Goal: Transaction & Acquisition: Book appointment/travel/reservation

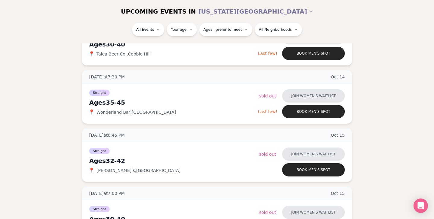
scroll to position [638, 0]
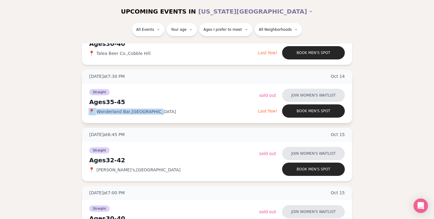
drag, startPoint x: 152, startPoint y: 111, endPoint x: 90, endPoint y: 108, distance: 62.4
click at [90, 108] on div "📍 [GEOGRAPHIC_DATA] , [GEOGRAPHIC_DATA]" at bounding box center [173, 111] width 169 height 6
click at [89, 109] on span "📍" at bounding box center [91, 111] width 5 height 5
drag, startPoint x: 95, startPoint y: 110, endPoint x: 157, endPoint y: 113, distance: 61.8
click at [157, 113] on div "📍 [GEOGRAPHIC_DATA] , [GEOGRAPHIC_DATA]" at bounding box center [173, 111] width 169 height 6
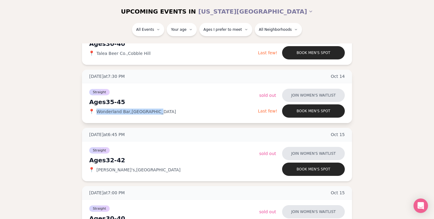
copy span "[GEOGRAPHIC_DATA] , [GEOGRAPHIC_DATA]"
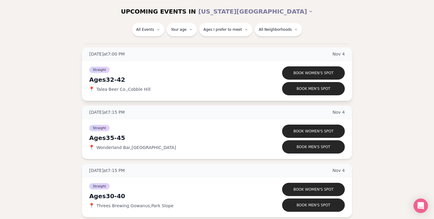
scroll to position [1938, 0]
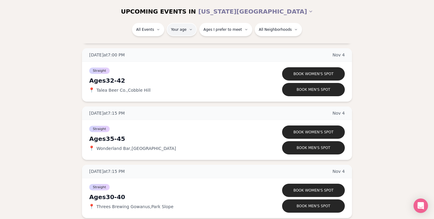
type input "**"
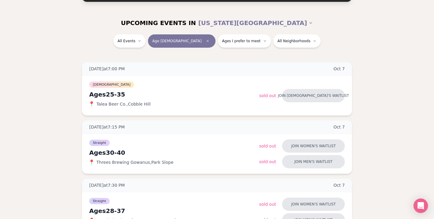
scroll to position [65, 0]
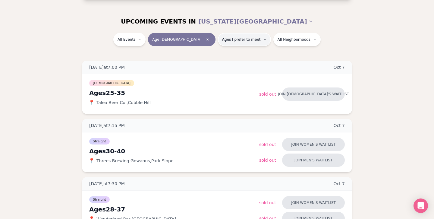
click at [222, 39] on span "Ages I prefer to meet" at bounding box center [241, 39] width 39 height 5
click at [217, 61] on span "Around my age" at bounding box center [224, 63] width 32 height 6
click at [204, 61] on button "Around my age" at bounding box center [201, 62] width 5 height 5
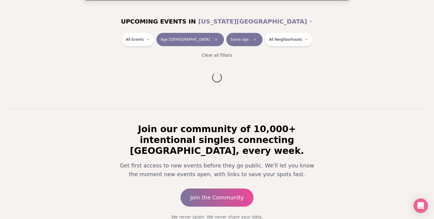
click at [273, 50] on div "All Events Age [DEMOGRAPHIC_DATA] Same age All Neighborhoods Clear all filters" at bounding box center [217, 48] width 434 height 30
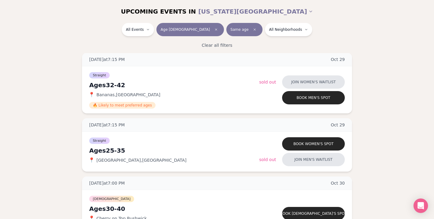
scroll to position [1761, 0]
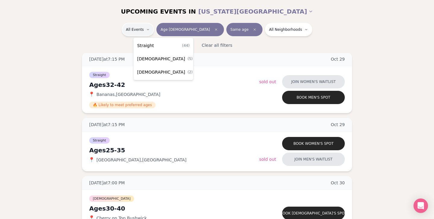
click at [161, 44] on div "Straight ( 44 )" at bounding box center [163, 45] width 57 height 13
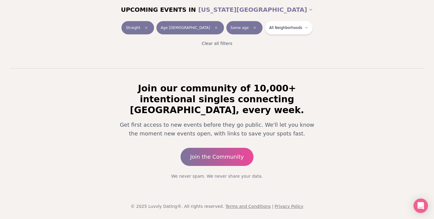
scroll to position [95, 0]
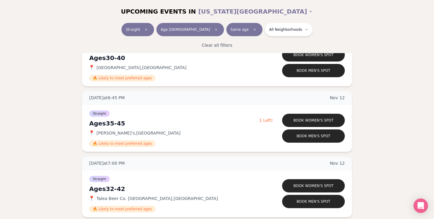
scroll to position [2057, 0]
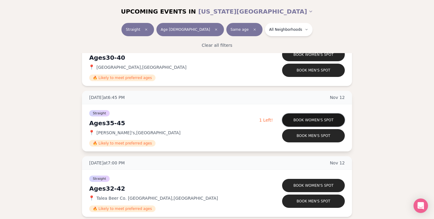
click at [300, 117] on button "Book women's spot" at bounding box center [313, 119] width 63 height 13
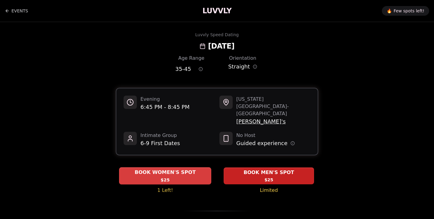
click at [196, 167] on div "BOOK WOMEN'S SPOT $25" at bounding box center [165, 175] width 92 height 17
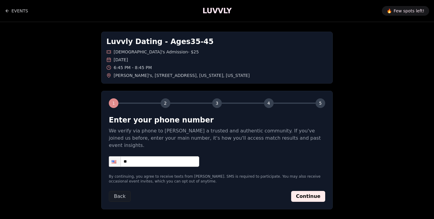
click at [174, 156] on input "**" at bounding box center [154, 161] width 90 height 11
type input "**********"
click at [317, 191] on button "Continue" at bounding box center [308, 196] width 34 height 11
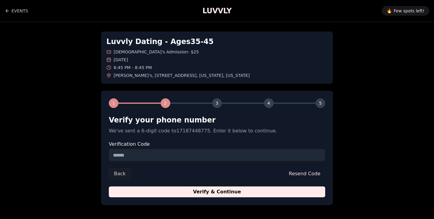
click at [222, 151] on input "Verification Code" at bounding box center [217, 155] width 216 height 12
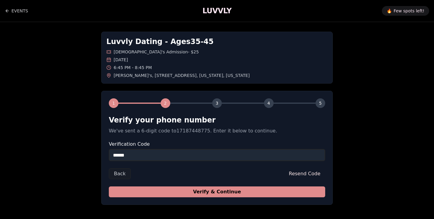
type input "******"
click at [229, 192] on button "Verify & Continue" at bounding box center [217, 191] width 216 height 11
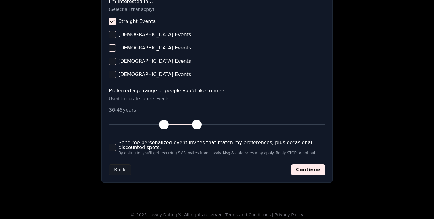
scroll to position [260, 0]
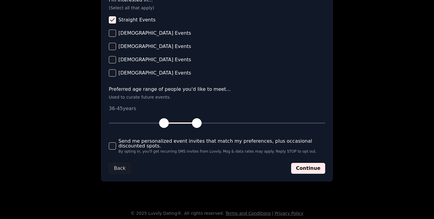
click at [216, 141] on span "Send me personalized event invites that match my preferences, plus occasional d…" at bounding box center [221, 144] width 207 height 10
click at [116, 142] on button "Send me personalized event invites that match my preferences, plus occasional d…" at bounding box center [112, 145] width 7 height 7
click at [303, 165] on button "Continue" at bounding box center [308, 168] width 34 height 11
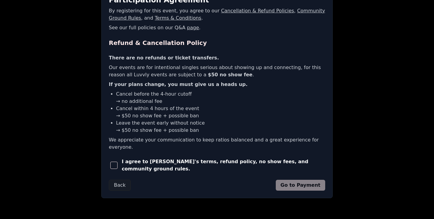
scroll to position [130, 0]
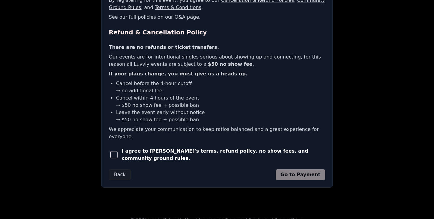
click at [275, 149] on span "I agree to [PERSON_NAME]'s terms, refund policy, no show fees, and community gr…" at bounding box center [223, 154] width 203 height 14
click at [115, 151] on span "button" at bounding box center [113, 154] width 7 height 7
click at [293, 169] on button "Go to Payment" at bounding box center [301, 174] width 50 height 11
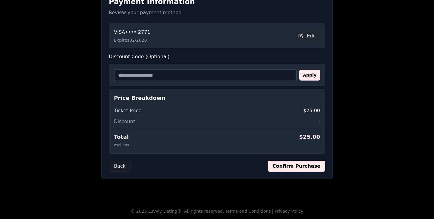
scroll to position [118, 0]
click at [293, 163] on button "Confirm Purchase" at bounding box center [296, 166] width 58 height 11
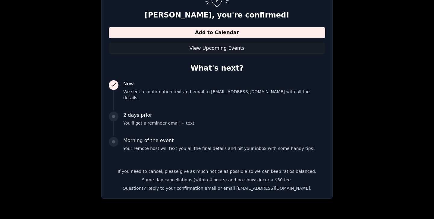
scroll to position [90, 0]
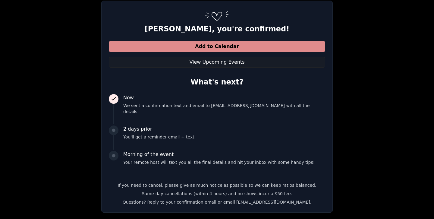
click at [269, 45] on button "Add to Calendar" at bounding box center [217, 46] width 216 height 11
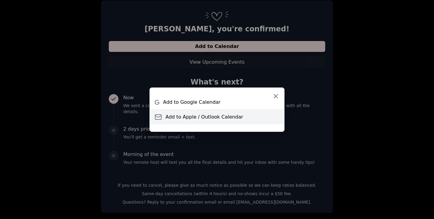
click at [204, 117] on span "Add to Apple / Outlook Calendar" at bounding box center [204, 116] width 78 height 7
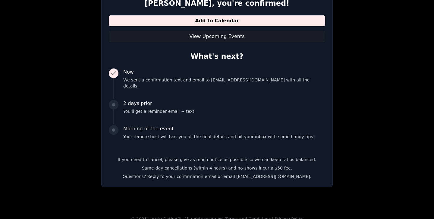
scroll to position [117, 0]
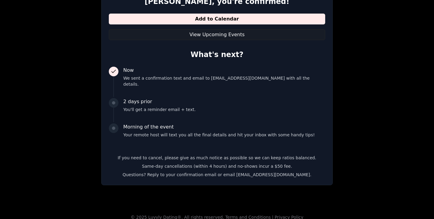
click at [345, 117] on div "Luvvly Dating - Ages [DEMOGRAPHIC_DATA] [DEMOGRAPHIC_DATA]'s Admission - $25 [D…" at bounding box center [217, 50] width 422 height 290
